Goal: Navigation & Orientation: Find specific page/section

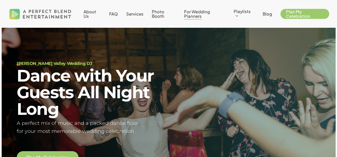
click at [188, 13] on span "For Wedding Planners" at bounding box center [197, 14] width 26 height 10
